Goal: Task Accomplishment & Management: Manage account settings

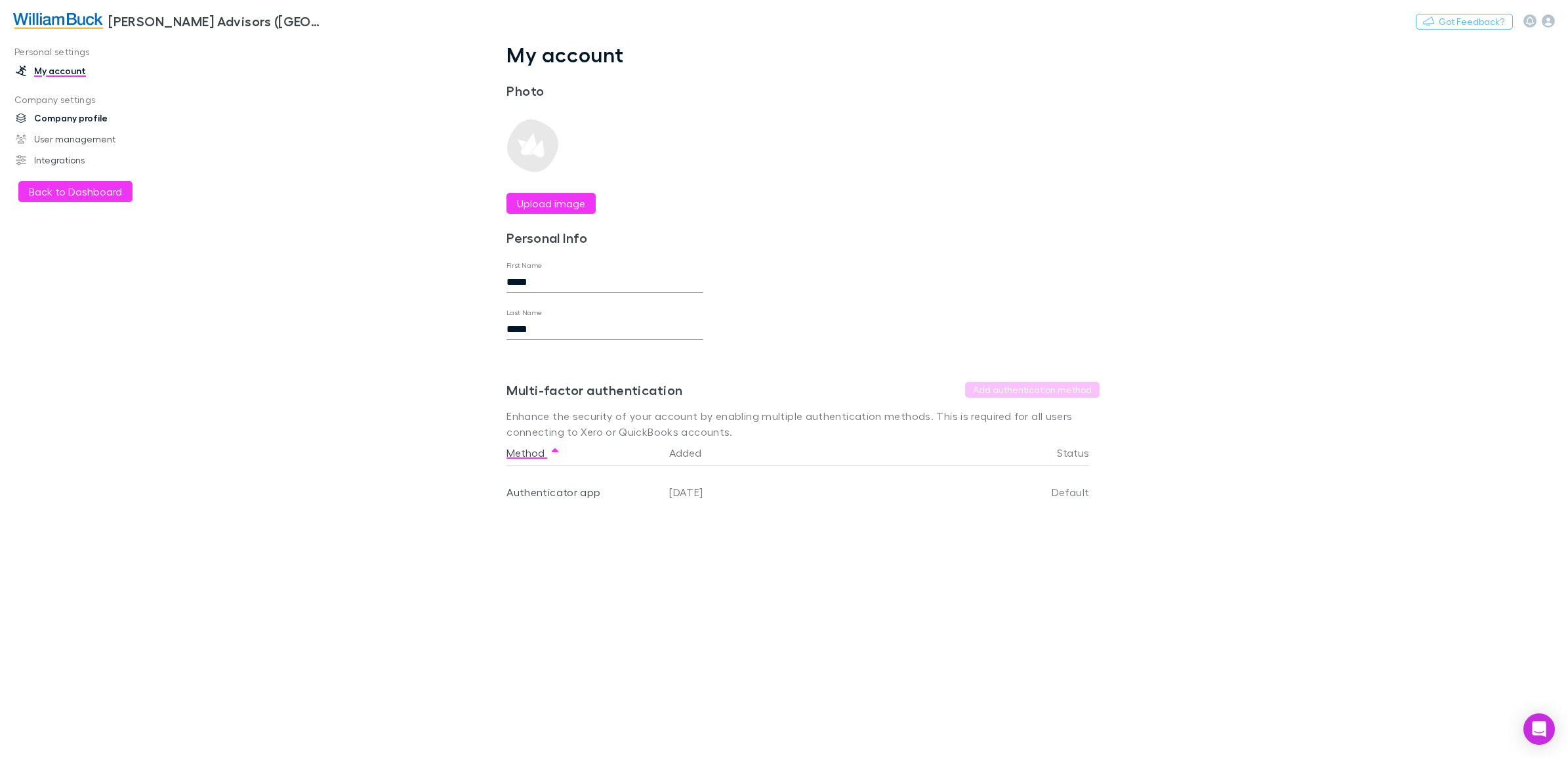
click at [61, 122] on link "Company profile" at bounding box center [94, 118] width 182 height 21
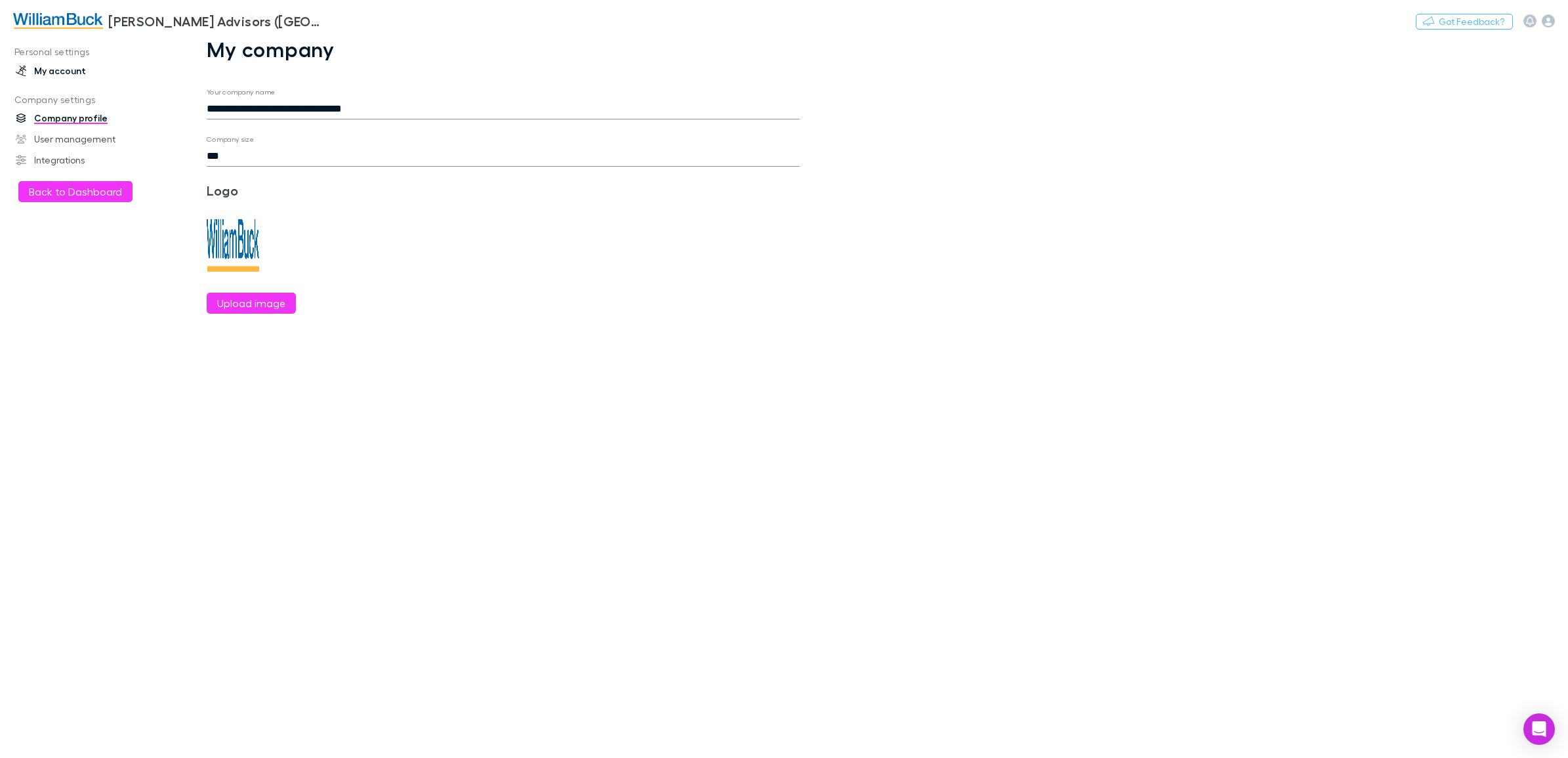
click at [67, 78] on link "My account" at bounding box center [94, 71] width 182 height 21
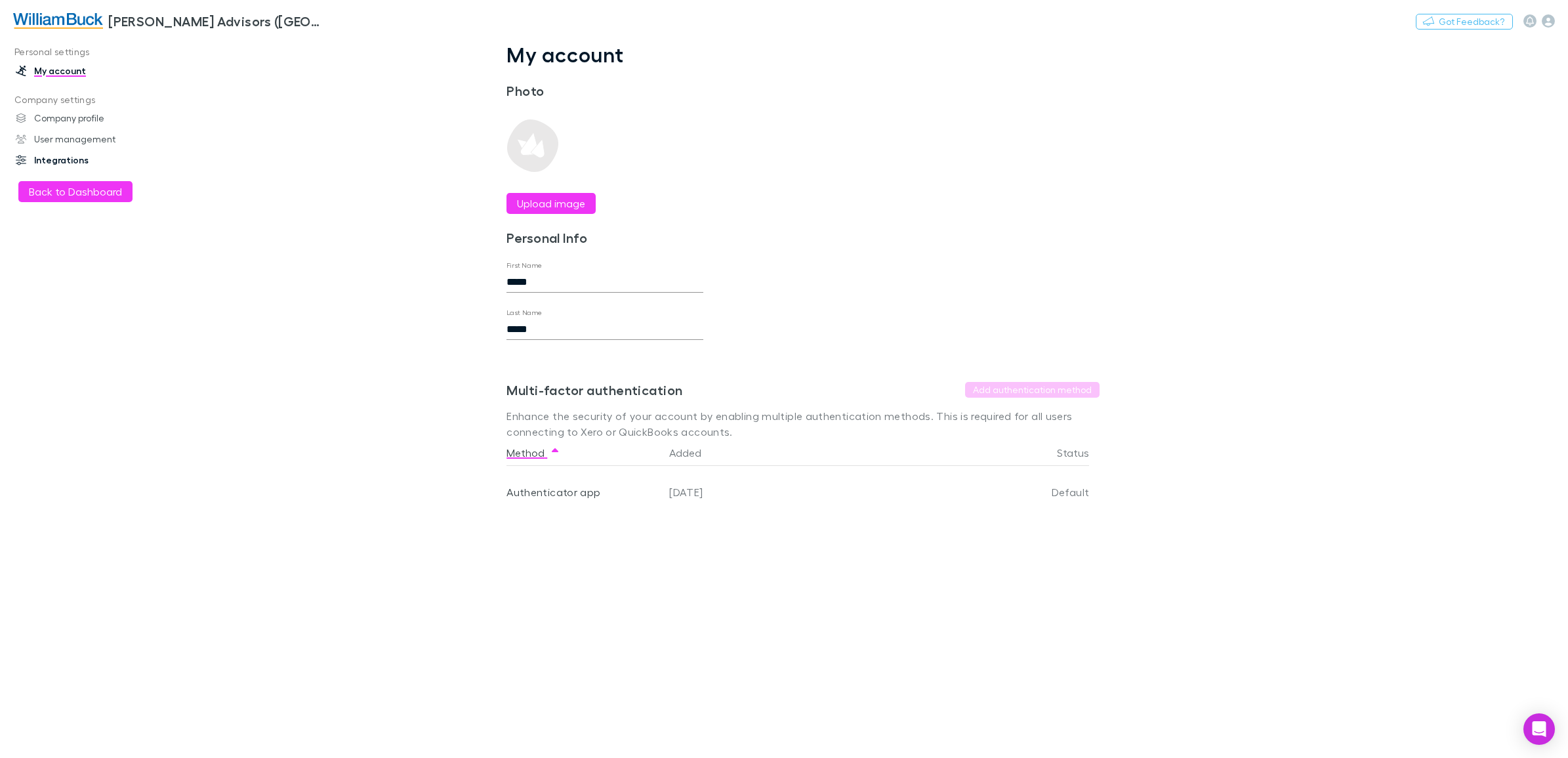
click at [72, 154] on link "Integrations" at bounding box center [94, 159] width 182 height 21
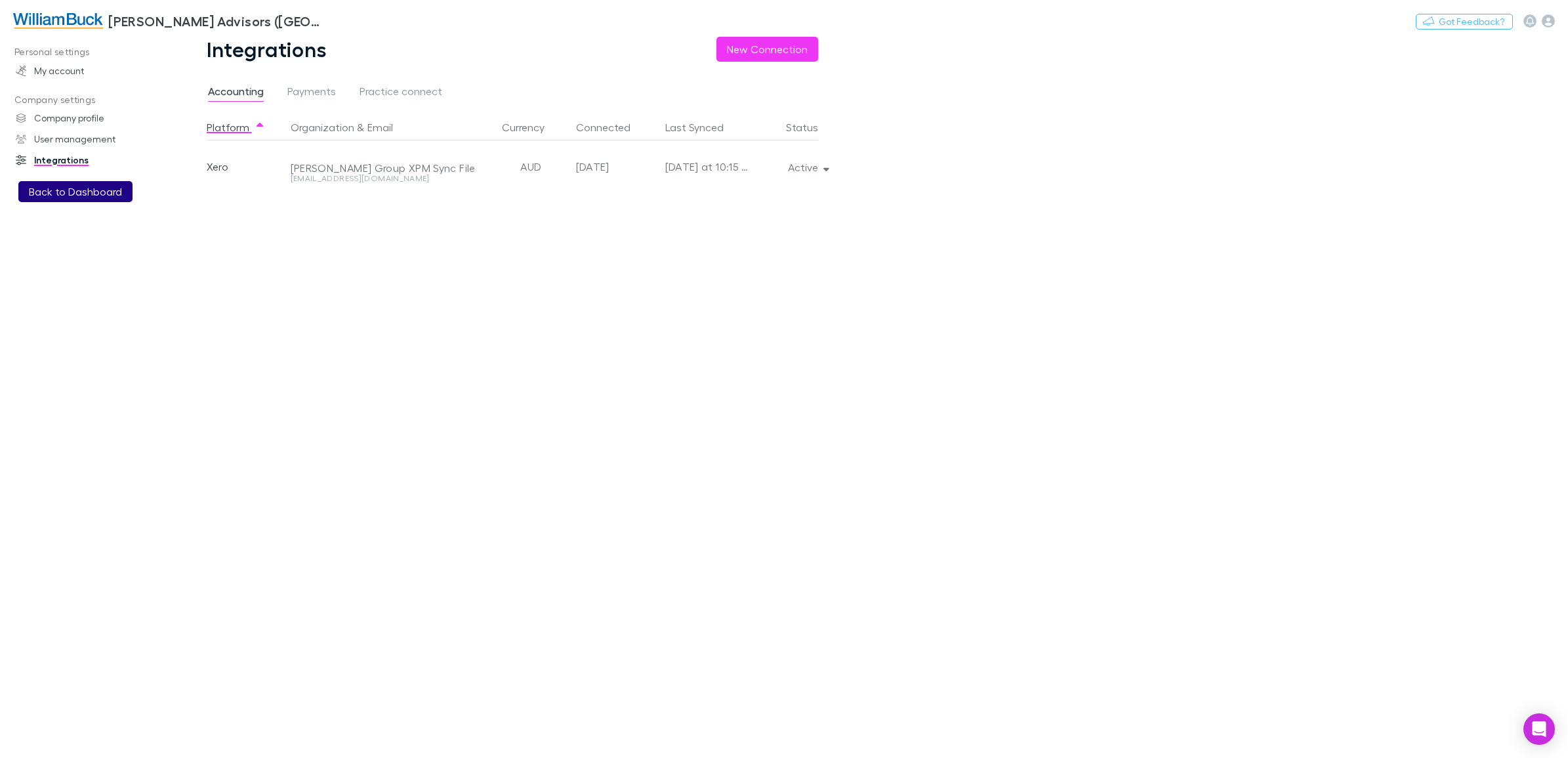
click at [72, 187] on button "Back to Dashboard" at bounding box center [75, 191] width 114 height 21
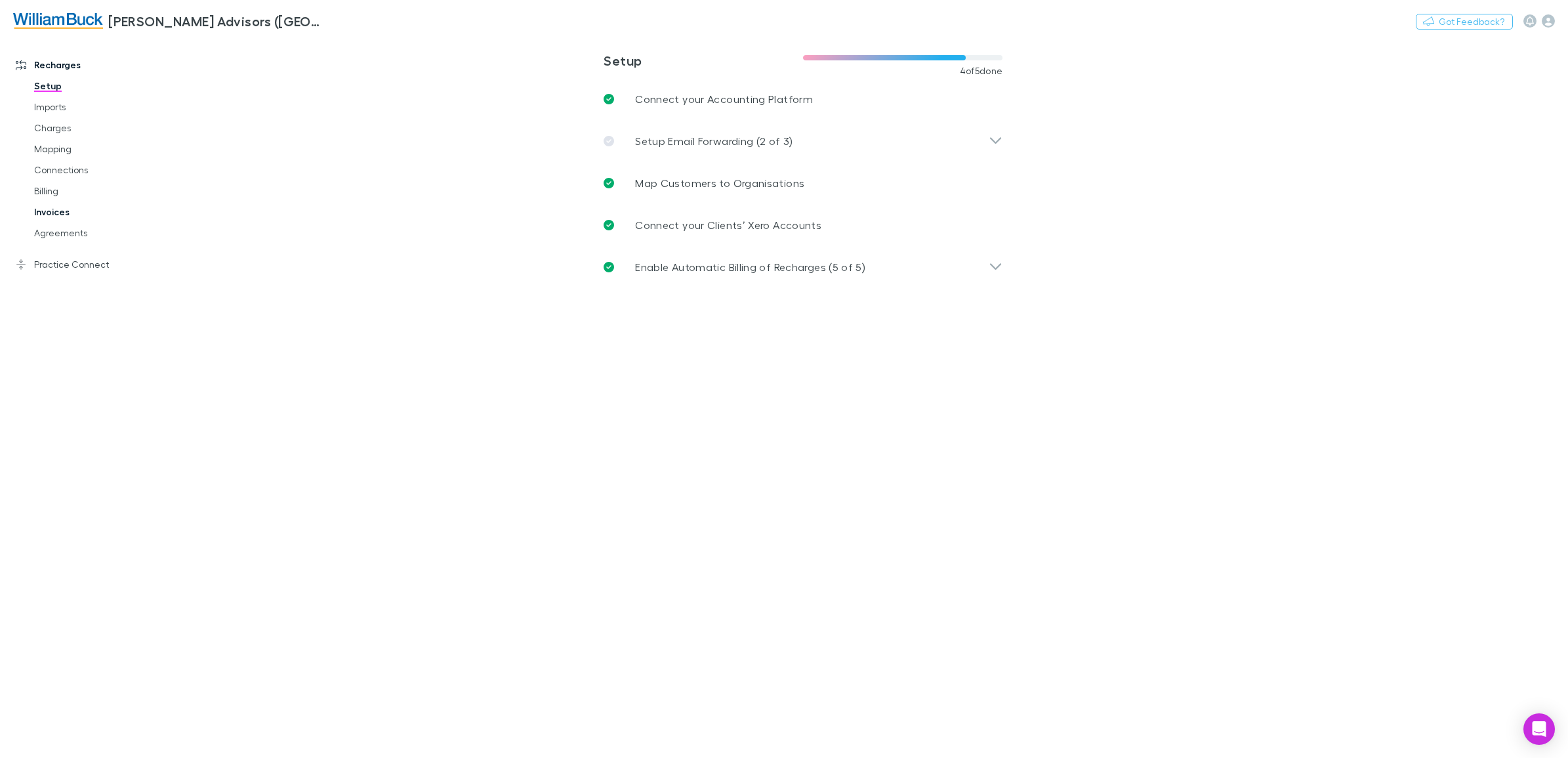
click at [40, 214] on link "Invoices" at bounding box center [103, 212] width 164 height 21
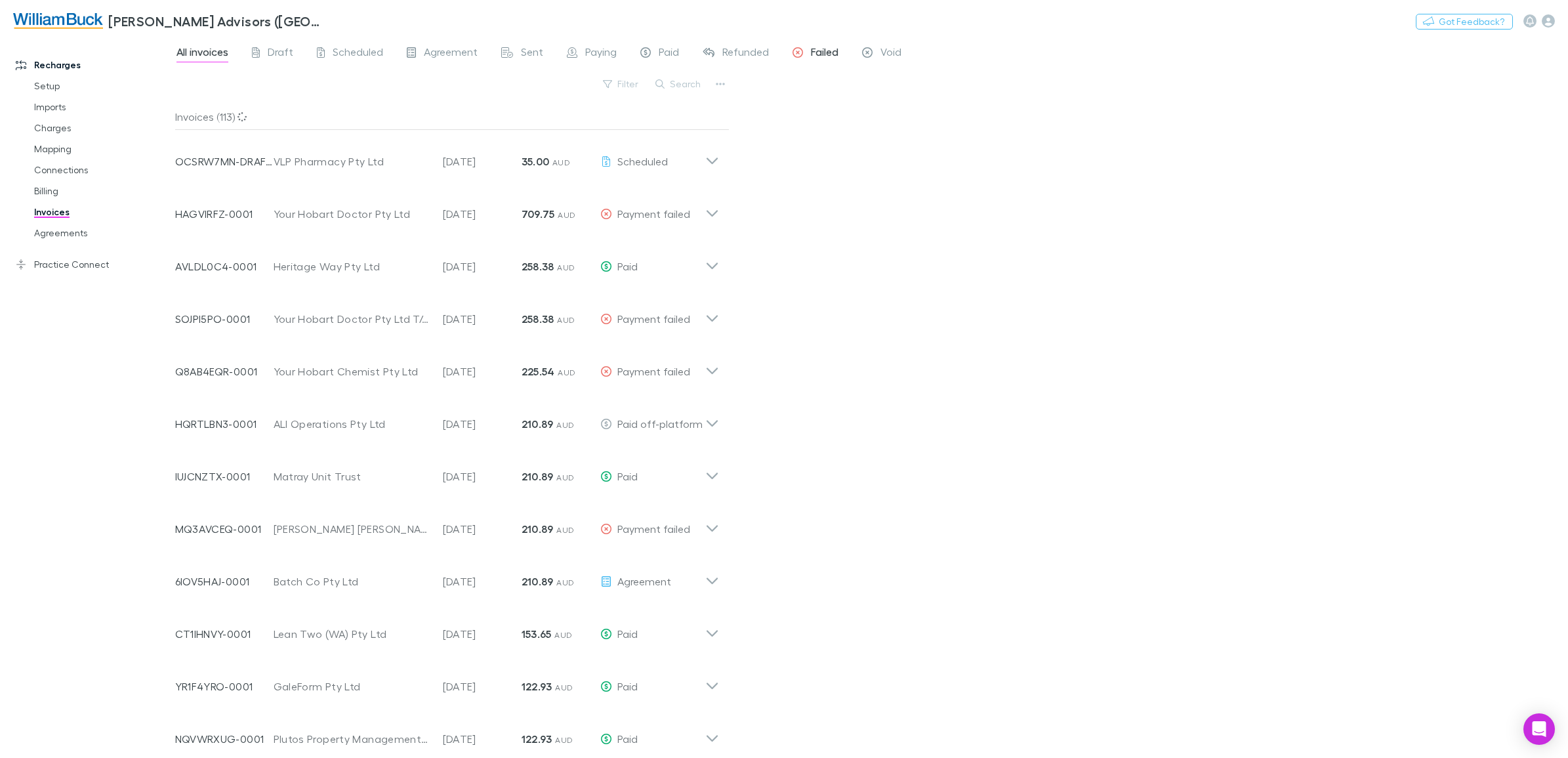
click at [820, 57] on span "Failed" at bounding box center [824, 54] width 28 height 17
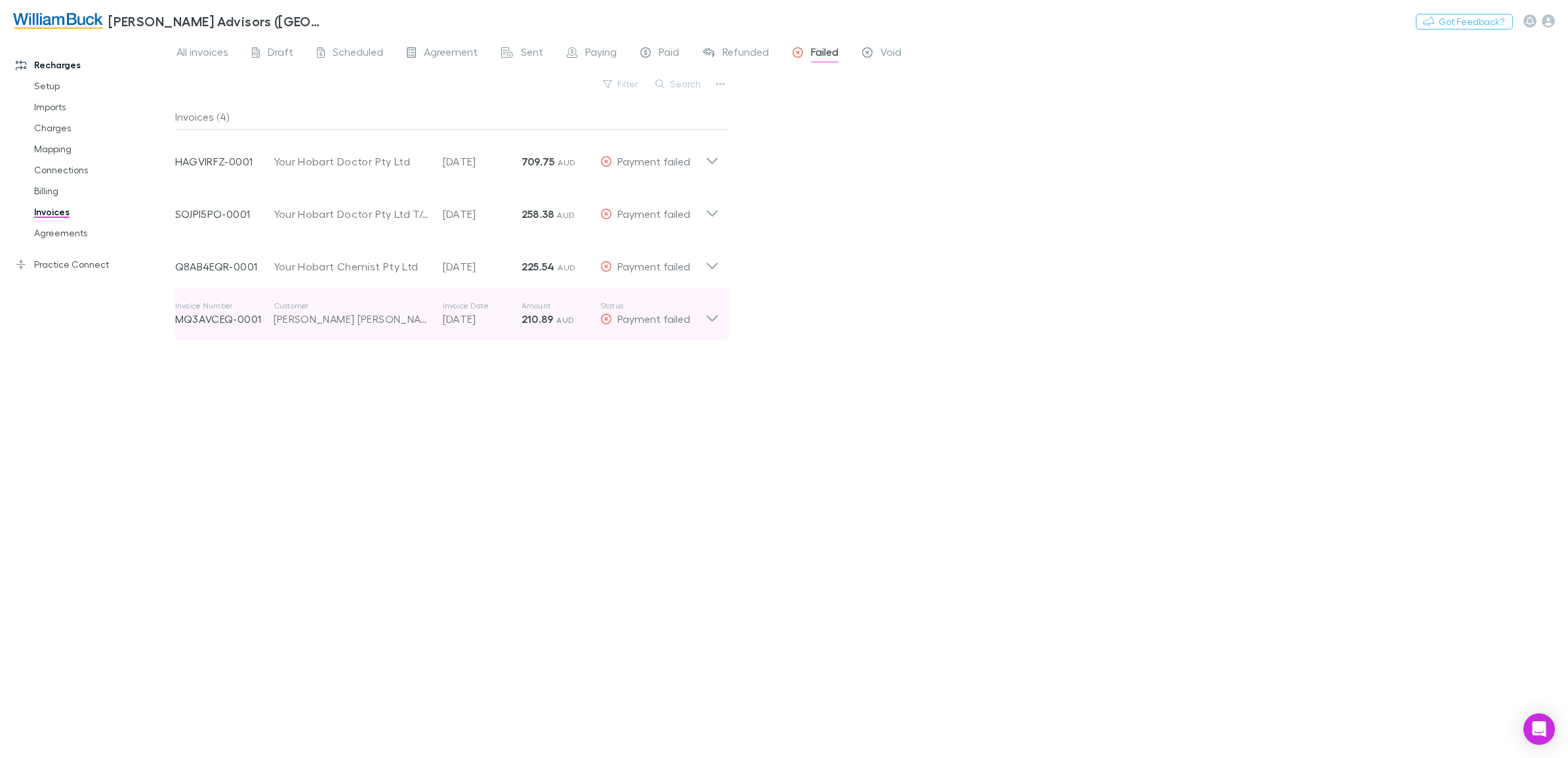
click at [706, 316] on icon at bounding box center [711, 319] width 11 height 7
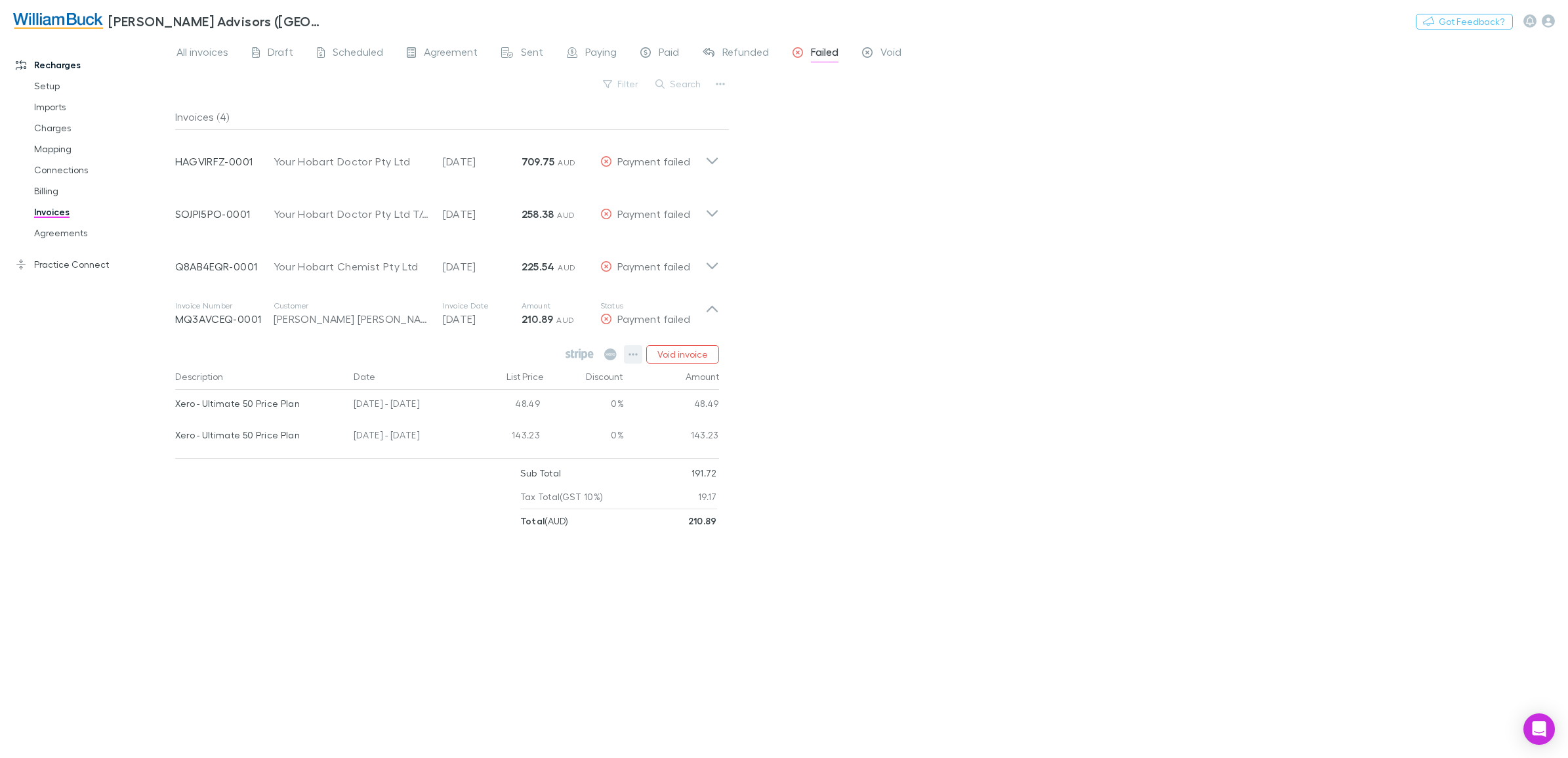
click at [631, 353] on icon "button" at bounding box center [633, 354] width 9 height 3
click at [631, 353] on div at bounding box center [784, 379] width 1568 height 758
click at [585, 355] on icon at bounding box center [579, 354] width 28 height 12
